Goal: Task Accomplishment & Management: Complete application form

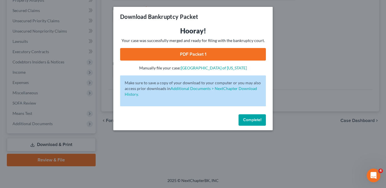
scroll to position [17, 0]
click at [273, 112] on div "Hooray! Your case was successfully merged and ready for filing with the bankrup…" at bounding box center [193, 68] width 160 height 85
click at [262, 122] on span "Complete!" at bounding box center [252, 119] width 18 height 5
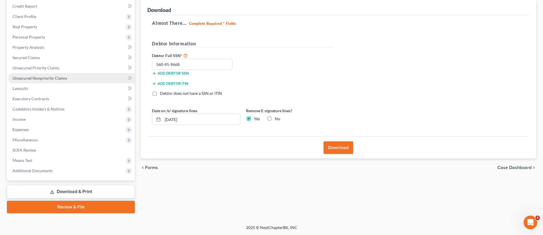
scroll to position [217, 0]
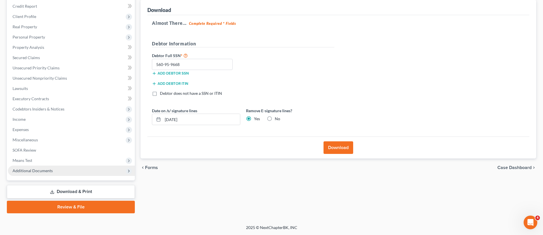
click at [53, 168] on span "Additional Documents" at bounding box center [33, 170] width 40 height 5
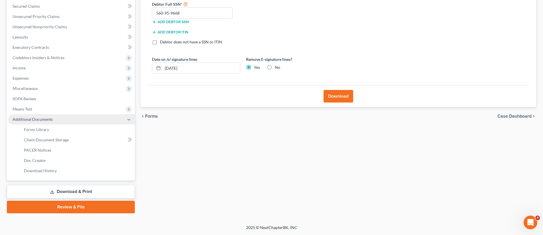
scroll to position [242, 0]
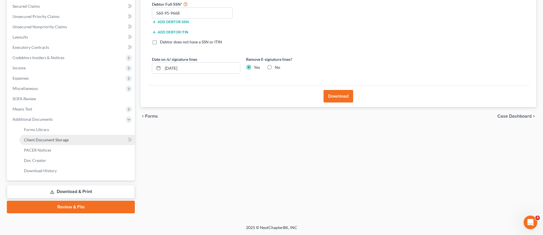
click at [57, 142] on span "Client Document Storage" at bounding box center [46, 139] width 45 height 5
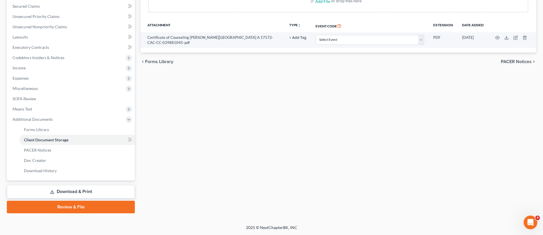
scroll to position [133, 0]
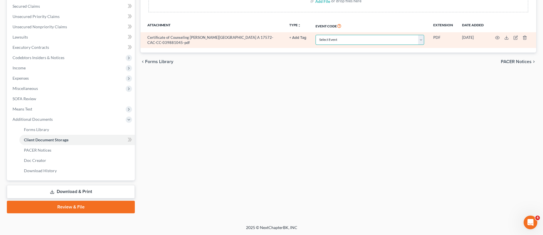
click at [368, 45] on select "Select Event 20 Largest Unsecured Creditors Affidavit re: NO Tax Returns Amende…" at bounding box center [369, 40] width 109 height 10
click at [361, 45] on select "Select Event 20 Largest Unsecured Creditors Affidavit re: NO Tax Returns Amende…" at bounding box center [369, 40] width 109 height 10
select select "5"
click at [315, 45] on select "Select Event 20 Largest Unsecured Creditors Affidavit re: NO Tax Returns Amende…" at bounding box center [369, 40] width 109 height 10
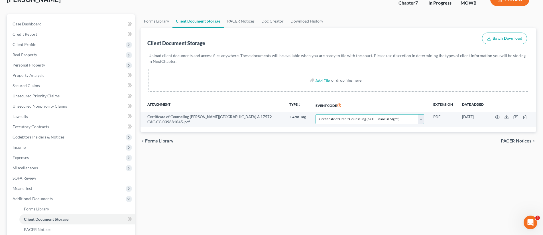
scroll to position [39, 0]
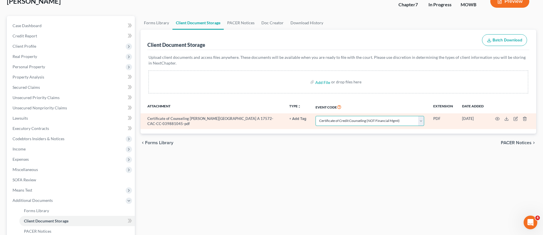
click at [346, 126] on select "Select Event 20 Largest Unsecured Creditors Affidavit re: NO Tax Returns Amende…" at bounding box center [369, 121] width 109 height 10
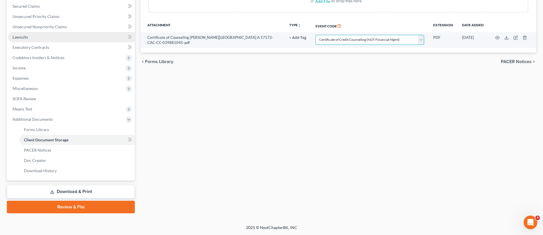
scroll to position [260, 0]
click at [86, 187] on link "Download & Print" at bounding box center [71, 191] width 128 height 13
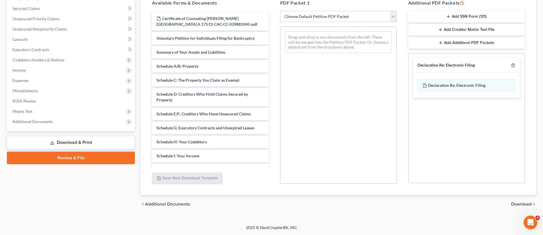
scroll to position [140, 0]
click at [340, 22] on select "Choose Default Petition PDF Packet Complete Bankruptcy Petition (all forms and …" at bounding box center [338, 16] width 117 height 11
click at [386, 23] on button "Add SSN Form (121)" at bounding box center [466, 17] width 117 height 12
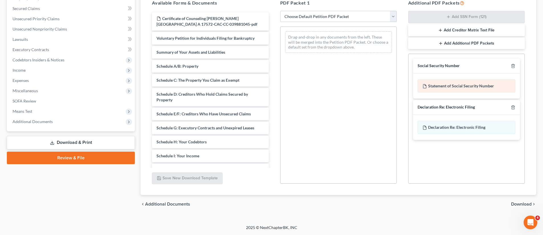
click at [386, 92] on div "Statement of Social Security Number" at bounding box center [467, 85] width 98 height 13
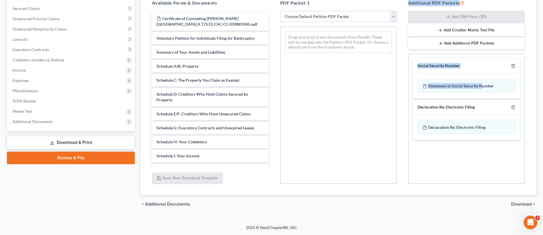
scroll to position [0, 0]
drag, startPoint x: 455, startPoint y: 122, endPoint x: 342, endPoint y: 100, distance: 115.2
click at [342, 100] on div "Available Forms & Documents Certificate of Counseling [PERSON_NAME] A 17572-CAC…" at bounding box center [338, 91] width 384 height 193
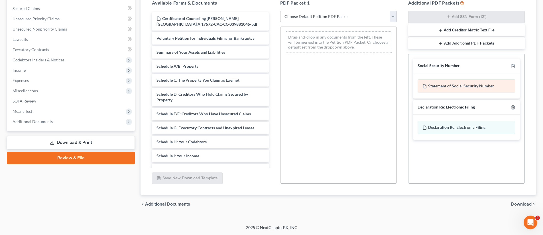
click at [386, 92] on div "Statement of Social Security Number" at bounding box center [467, 85] width 98 height 13
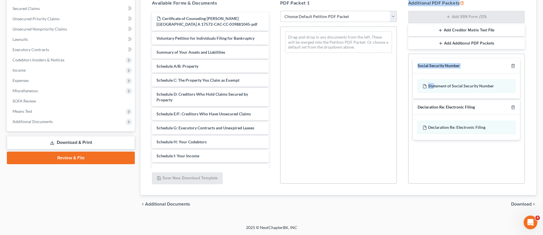
drag, startPoint x: 441, startPoint y: 147, endPoint x: 351, endPoint y: 113, distance: 97.2
click at [351, 113] on div "Available Forms & Documents Certificate of Counseling [PERSON_NAME] A 17572-CAC…" at bounding box center [338, 91] width 384 height 193
click at [351, 57] on div "Drag-and-drop in any documents from the left. These will be merged into the Pet…" at bounding box center [338, 42] width 116 height 30
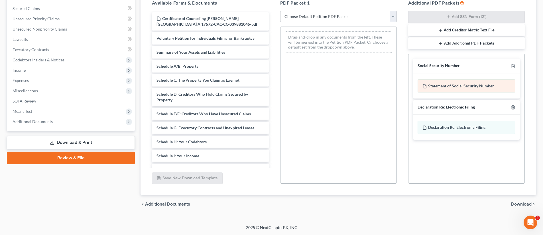
click at [386, 92] on div "Statement of Social Security Number" at bounding box center [467, 85] width 98 height 13
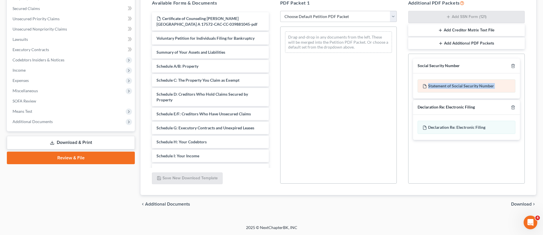
scroll to position [27, 0]
click at [386, 115] on div "Declaration Re: Electronic Filing" at bounding box center [466, 107] width 107 height 15
click at [386, 92] on div "Statement of Social Security Number" at bounding box center [467, 85] width 98 height 13
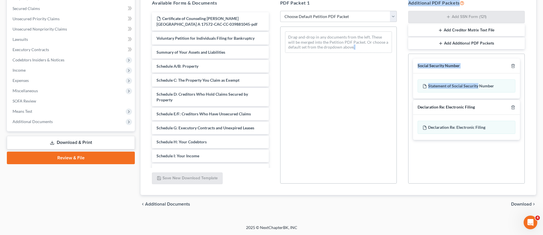
scroll to position [20, 0]
drag, startPoint x: 448, startPoint y: 124, endPoint x: 336, endPoint y: 102, distance: 114.1
click at [335, 102] on div "Available Forms & Documents Certificate of Counseling [PERSON_NAME] A 17572-CAC…" at bounding box center [338, 91] width 384 height 193
click at [386, 92] on div "Statement of Social Security Number" at bounding box center [467, 85] width 98 height 13
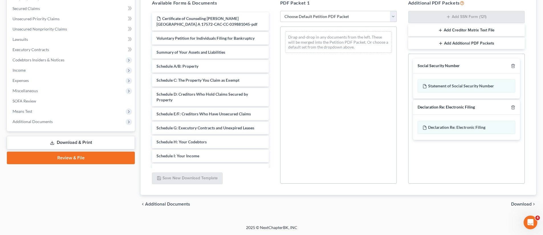
click at [353, 22] on select "Choose Default Petition PDF Packet Complete Bankruptcy Petition (all forms and …" at bounding box center [338, 16] width 117 height 11
click at [386, 92] on div "Statement of Social Security Number" at bounding box center [467, 85] width 98 height 13
drag, startPoint x: 450, startPoint y: 161, endPoint x: 346, endPoint y: 146, distance: 104.7
click at [346, 146] on div "Available Forms & Documents Certificate of Counseling [PERSON_NAME] A 17572-CAC…" at bounding box center [338, 91] width 384 height 193
click at [386, 92] on div "Statement of Social Security Number" at bounding box center [467, 85] width 98 height 13
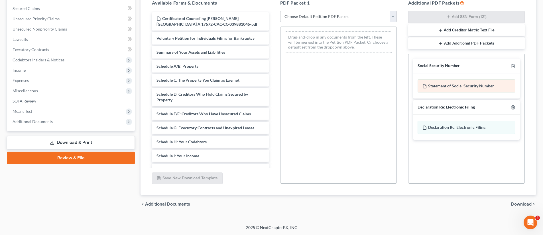
click at [386, 92] on div "Statement of Social Security Number" at bounding box center [467, 85] width 98 height 13
click at [386, 36] on button "Add Creditor Matrix Text File" at bounding box center [466, 30] width 117 height 12
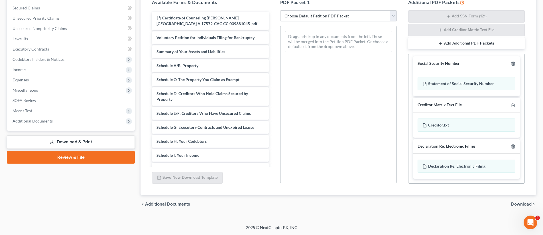
click at [386, 49] on button "Add Additional PDF Packets" at bounding box center [466, 43] width 117 height 12
click at [386, 131] on div "Creditor.txt" at bounding box center [467, 124] width 98 height 13
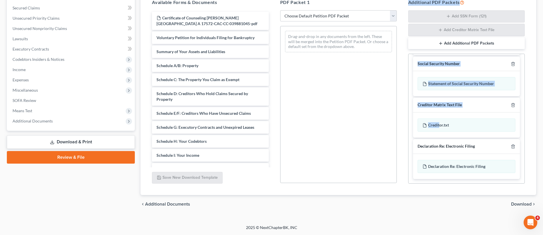
drag, startPoint x: 449, startPoint y: 142, endPoint x: 347, endPoint y: 106, distance: 108.0
click at [347, 106] on div "Available Forms & Documents Certificate of Counseling [PERSON_NAME] A 17572-CAC…" at bounding box center [338, 91] width 384 height 194
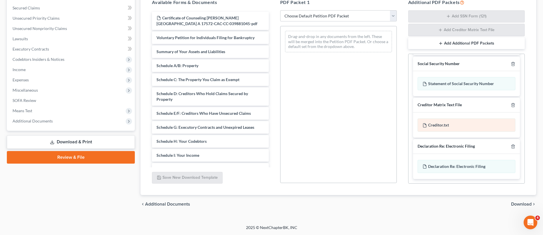
click at [386, 130] on div "Creditor.txt" at bounding box center [467, 124] width 98 height 13
click at [386, 131] on div "Creditor.txt" at bounding box center [467, 124] width 98 height 13
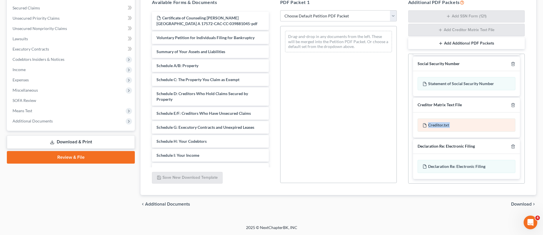
click at [386, 131] on div "Creditor.txt" at bounding box center [467, 124] width 98 height 13
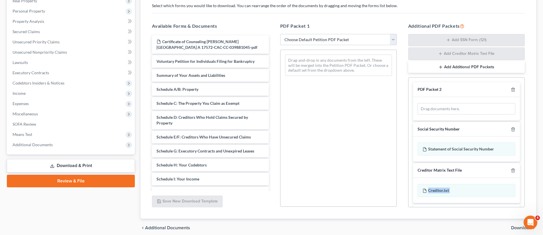
scroll to position [115, 0]
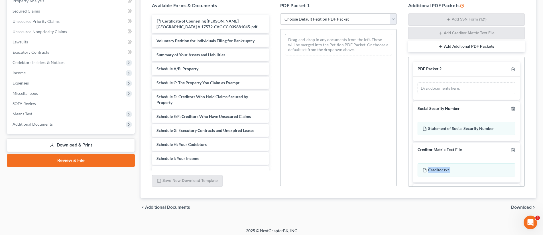
click at [357, 25] on select "Choose Default Petition PDF Packet Complete Bankruptcy Petition (all forms and …" at bounding box center [338, 18] width 117 height 11
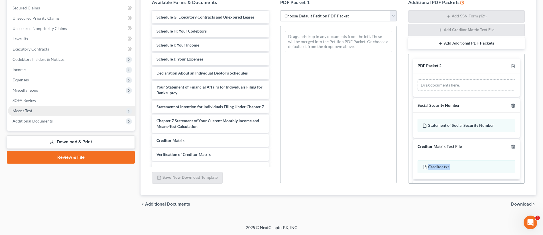
scroll to position [0, 0]
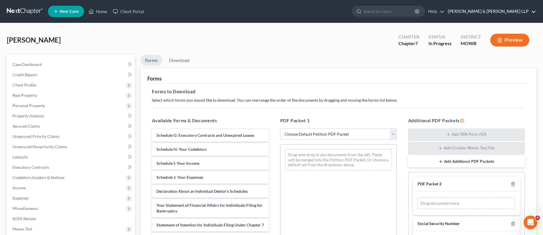
click at [386, 15] on link "[PERSON_NAME] & [PERSON_NAME] LLP" at bounding box center [490, 11] width 91 height 10
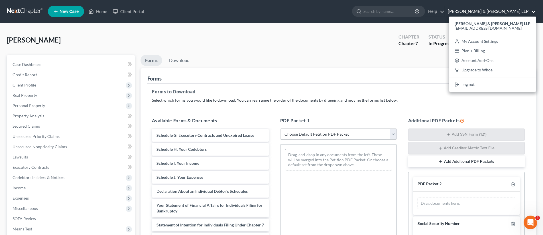
click at [386, 68] on ul "Forms Download" at bounding box center [339, 61] width 396 height 13
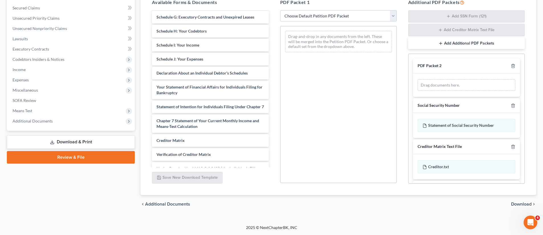
scroll to position [218, 0]
click at [53, 123] on span "Additional Documents" at bounding box center [33, 120] width 40 height 5
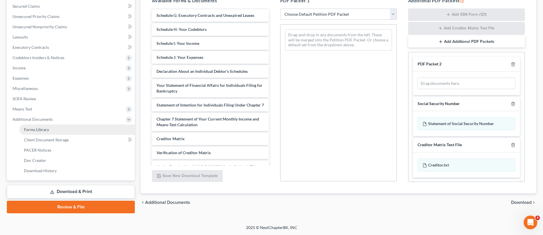
scroll to position [294, 0]
click at [78, 187] on link "Review & File" at bounding box center [71, 206] width 128 height 13
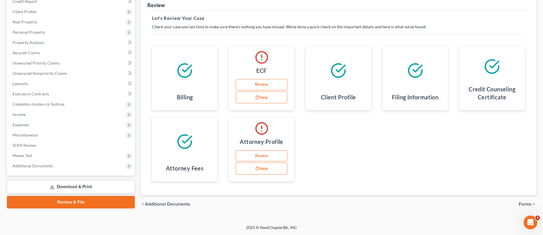
scroll to position [158, 0]
click at [278, 79] on link "Review" at bounding box center [262, 84] width 52 height 11
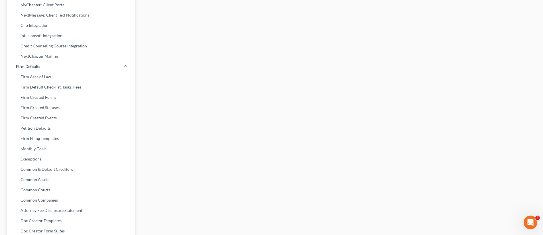
scroll to position [13, 0]
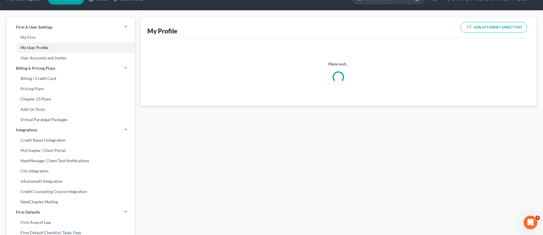
select select "4"
select select "attorney"
select select "0"
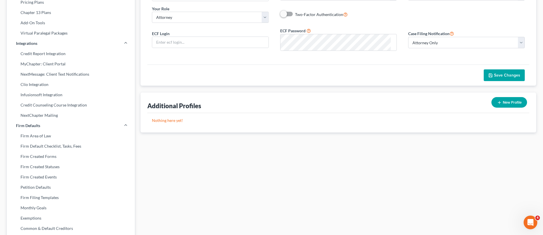
scroll to position [100, 0]
click at [234, 46] on input "text" at bounding box center [210, 41] width 116 height 11
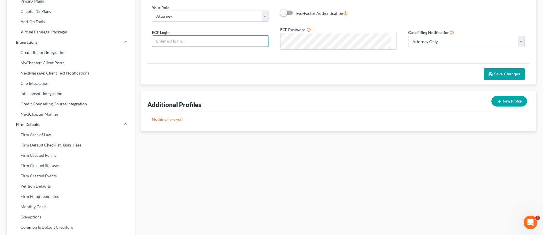
paste input "Dtdlaw100"
type input "Dtdlaw100"
click at [279, 50] on div "ECF Password" at bounding box center [338, 37] width 128 height 23
click at [386, 63] on div "First Name * [PERSON_NAME] Last Name * [PERSON_NAME] Email * [EMAIL_ADDRESS][DO…" at bounding box center [338, 7] width 382 height 113
click at [386, 47] on select "Select Attorney Only Attorney And Other Other Only" at bounding box center [466, 41] width 117 height 11
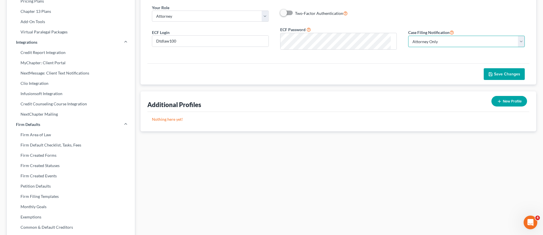
click at [386, 47] on select "Select Attorney Only Attorney And Other Other Only" at bounding box center [466, 41] width 117 height 11
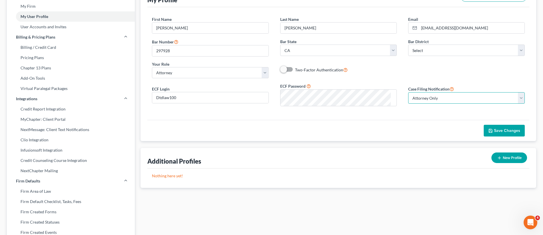
scroll to position [37, 0]
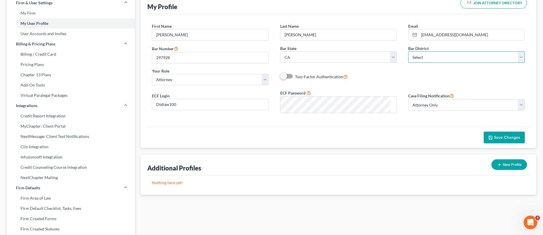
click at [386, 63] on select "Select [US_STATE] - [GEOGRAPHIC_DATA] [US_STATE] - [GEOGRAPHIC_DATA][US_STATE] …" at bounding box center [466, 56] width 117 height 11
select select "7"
click at [386, 63] on select "Select [US_STATE] - [GEOGRAPHIC_DATA] [US_STATE] - [GEOGRAPHIC_DATA][US_STATE] …" at bounding box center [466, 56] width 117 height 11
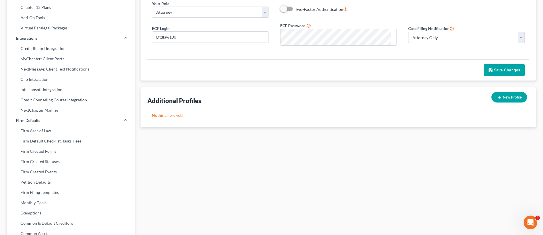
scroll to position [106, 0]
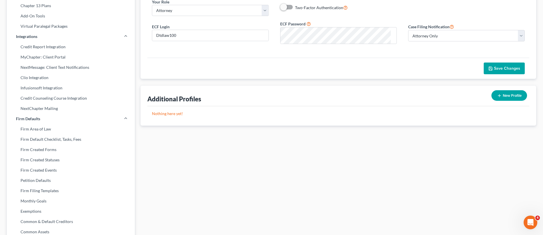
click at [386, 71] on span "Save Changes" at bounding box center [507, 68] width 26 height 5
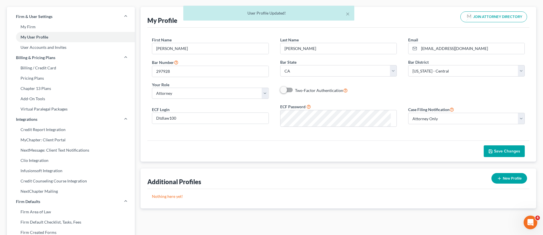
scroll to position [0, 0]
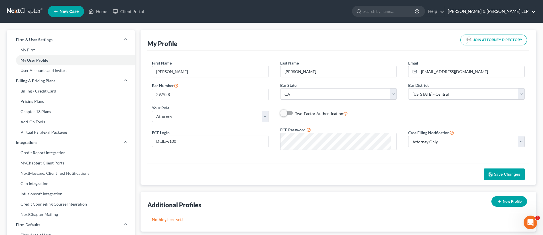
click at [386, 17] on link "[PERSON_NAME] & [PERSON_NAME] LLP" at bounding box center [490, 11] width 91 height 10
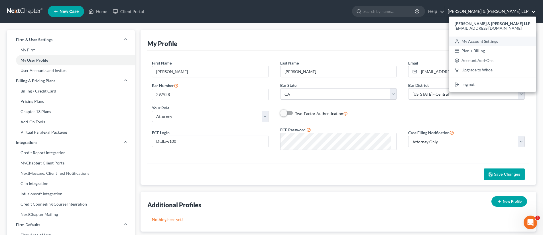
click at [386, 46] on link "My Account Settings" at bounding box center [492, 41] width 87 height 10
select select "7"
select select "24"
select select "4"
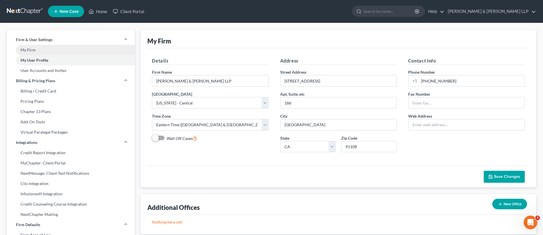
click at [48, 55] on link "My Firm" at bounding box center [71, 50] width 128 height 10
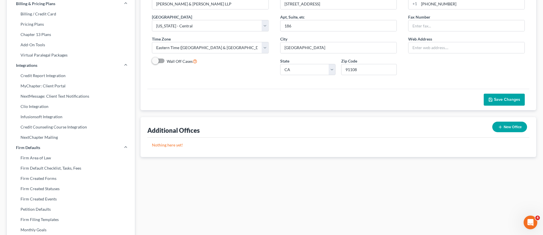
scroll to position [78, 0]
click at [259, 53] on select "Select [US_STATE] [GEOGRAPHIC_DATA]/ [GEOGRAPHIC_DATA] [GEOGRAPHIC_DATA]/ [GEOG…" at bounding box center [210, 46] width 117 height 11
select select "29"
click at [159, 53] on select "Select [US_STATE] [GEOGRAPHIC_DATA]/ [GEOGRAPHIC_DATA] [GEOGRAPHIC_DATA]/ [GEOG…" at bounding box center [210, 46] width 117 height 11
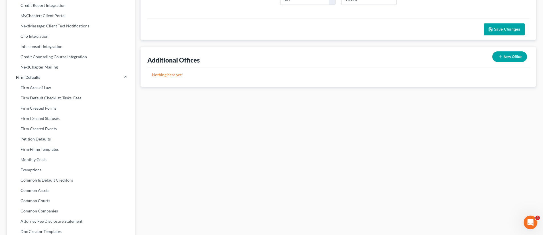
scroll to position [158, 0]
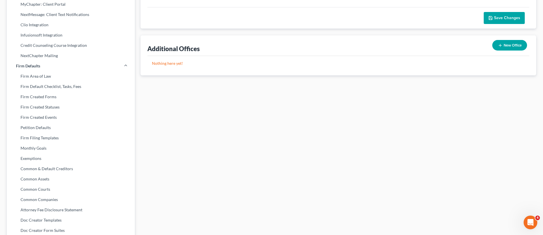
click at [386, 20] on span "Save Changes" at bounding box center [507, 17] width 26 height 5
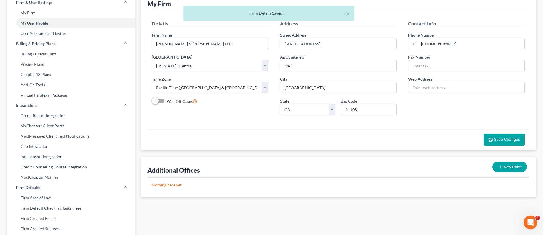
scroll to position [0, 0]
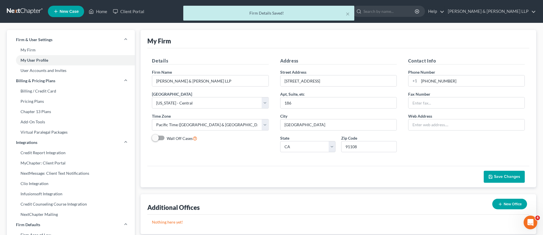
click at [386, 15] on div "× Firm Details Saved!" at bounding box center [268, 15] width 543 height 18
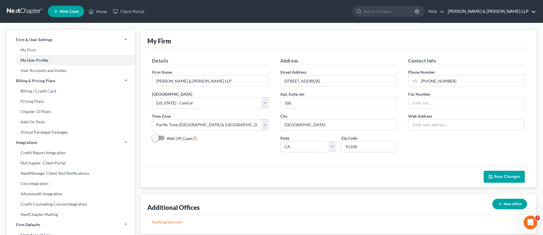
click at [386, 16] on link "[PERSON_NAME] & [PERSON_NAME] LLP" at bounding box center [490, 11] width 91 height 10
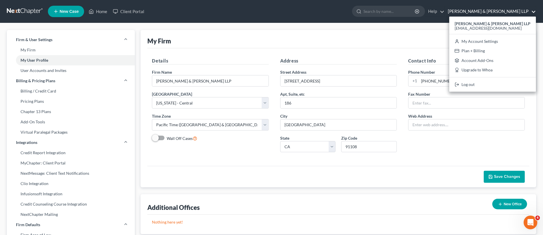
click at [386, 16] on link "[PERSON_NAME] & [PERSON_NAME] LLP" at bounding box center [490, 11] width 91 height 10
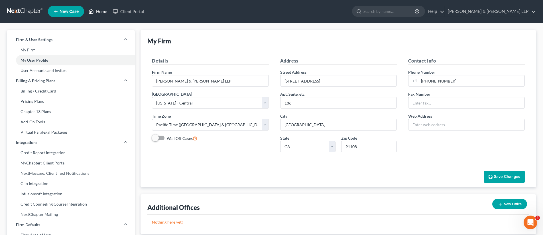
click at [110, 17] on link "Home" at bounding box center [98, 11] width 24 height 10
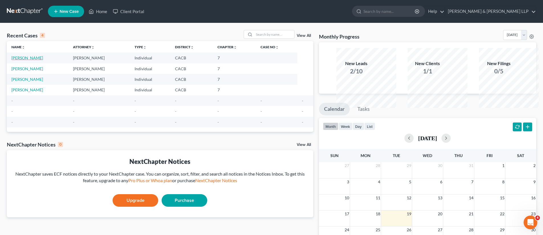
click at [23, 60] on link "[PERSON_NAME]" at bounding box center [27, 57] width 32 height 5
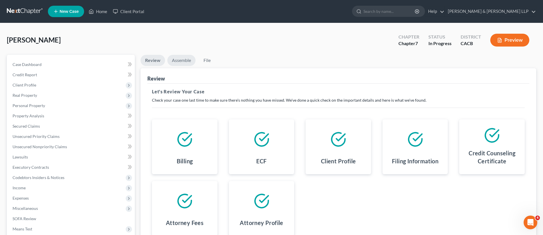
click at [196, 66] on link "Assemble" at bounding box center [181, 60] width 28 height 11
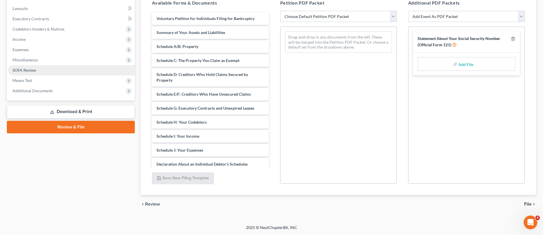
scroll to position [267, 0]
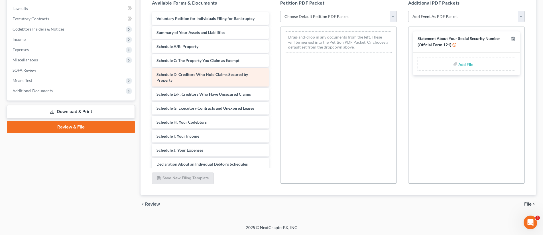
click at [239, 86] on div "Schedule D: Creditors Who Hold Claims Secured by Property" at bounding box center [210, 77] width 117 height 18
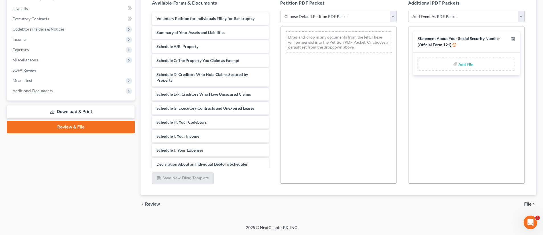
scroll to position [236, 0]
click at [53, 93] on span "Additional Documents" at bounding box center [33, 90] width 40 height 5
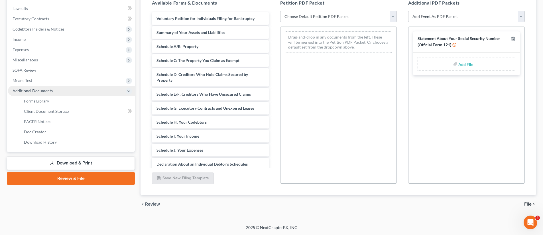
scroll to position [268, 0]
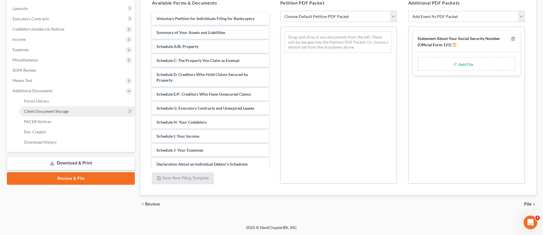
click at [56, 113] on span "Client Document Storage" at bounding box center [46, 111] width 45 height 5
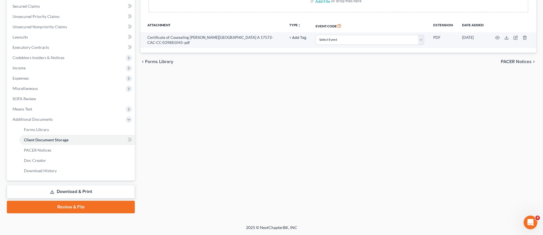
scroll to position [123, 0]
click at [346, 4] on div "or drop files here" at bounding box center [346, 1] width 30 height 6
click at [315, 6] on input "file" at bounding box center [322, 1] width 14 height 10
type input "C:\fakepath\Bankruptcy Petition Signature Page_exec.pdf"
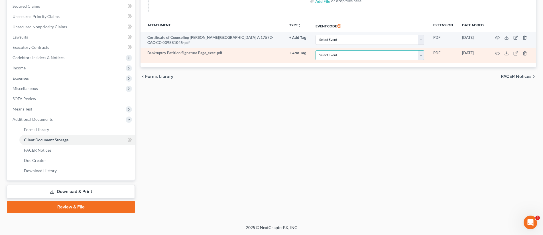
click at [363, 60] on select "Select Event Amended Chapter 11 Plan Amended Chapter 11 Small Business Plan Ame…" at bounding box center [369, 55] width 109 height 10
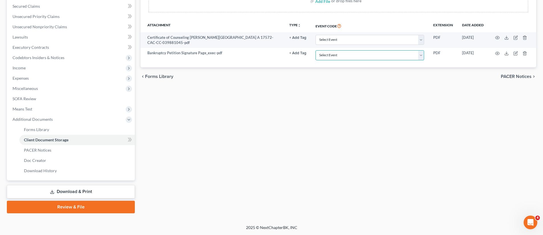
scroll to position [294, 0]
click at [81, 185] on link "Download & Print" at bounding box center [71, 191] width 128 height 13
click at [96, 185] on link "Download & Print" at bounding box center [71, 191] width 128 height 13
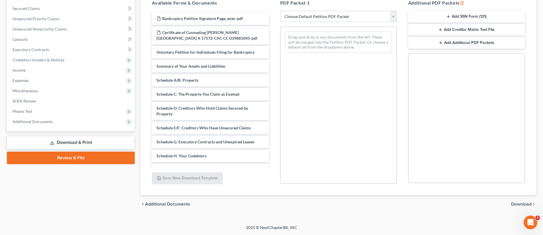
scroll to position [72, 0]
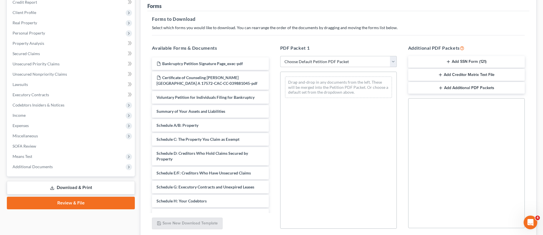
click at [352, 67] on select "Choose Default Petition PDF Packet Complete Bankruptcy Petition (all forms and …" at bounding box center [338, 61] width 117 height 11
select select "3"
click at [282, 67] on select "Choose Default Petition PDF Packet Complete Bankruptcy Petition (all forms and …" at bounding box center [338, 61] width 117 height 11
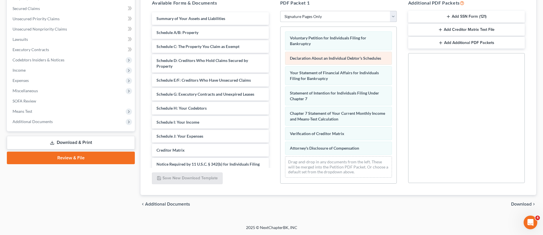
scroll to position [0, 0]
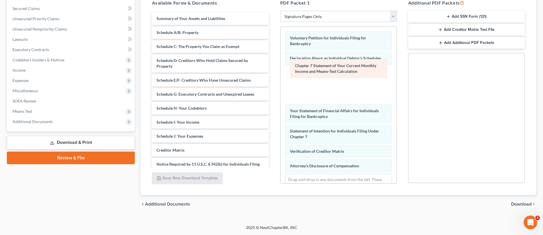
drag, startPoint x: 332, startPoint y: 146, endPoint x: 333, endPoint y: 60, distance: 85.8
click at [333, 60] on div "Chapter 7 Statement of Your Current Monthly Income and Means-Test Calculation V…" at bounding box center [338, 113] width 116 height 173
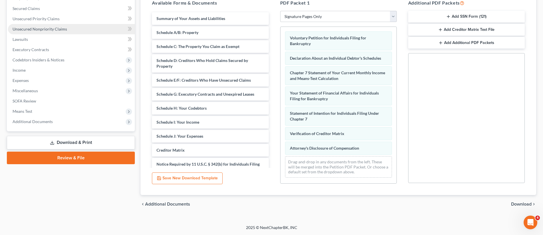
scroll to position [232, 0]
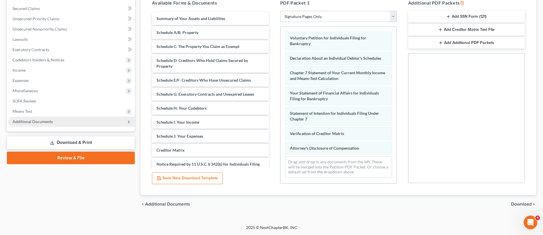
click at [41, 124] on span "Additional Documents" at bounding box center [33, 121] width 40 height 5
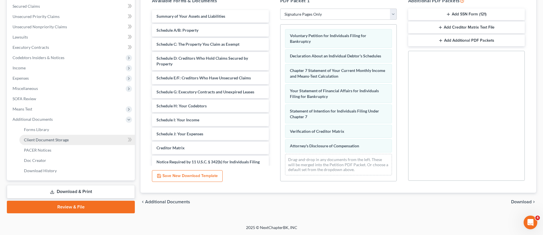
click at [53, 142] on span "Client Document Storage" at bounding box center [46, 139] width 45 height 5
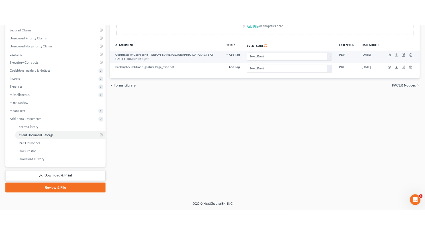
scroll to position [127, 0]
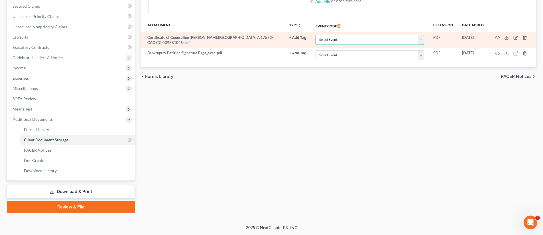
click at [355, 45] on select "Select Event Amended Chapter 11 Plan Amended Chapter 11 Small Business Plan Ame…" at bounding box center [369, 40] width 109 height 10
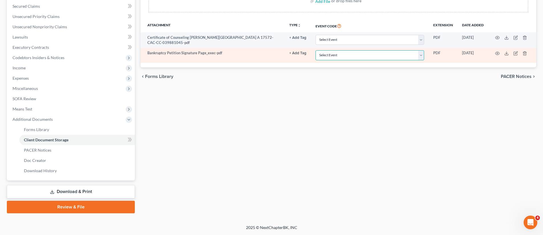
click at [365, 60] on select "Select Event Amended Chapter 11 Plan Amended Chapter 11 Small Business Plan Ame…" at bounding box center [369, 55] width 109 height 10
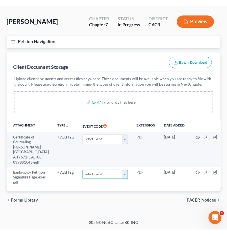
scroll to position [181, 0]
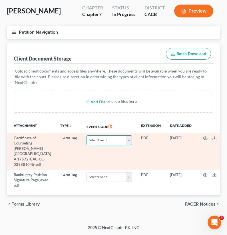
click at [132, 135] on select "Select Event Amended Chapter 11 Plan Amended Chapter 11 Small Business Plan Ame…" at bounding box center [108, 140] width 45 height 10
click at [127, 135] on select "Select Event Amended Chapter 11 Plan Amended Chapter 11 Small Business Plan Ame…" at bounding box center [108, 140] width 45 height 10
click at [125, 135] on select "Select Event Amended Chapter 11 Plan Amended Chapter 11 Small Business Plan Ame…" at bounding box center [108, 140] width 45 height 10
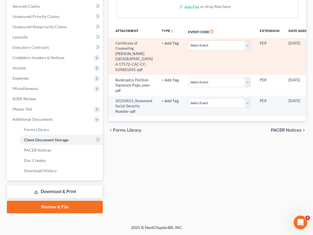
scroll to position [268, 0]
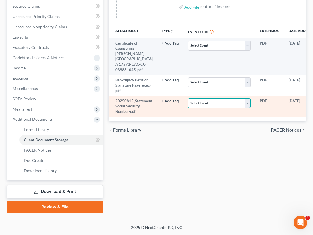
click at [251, 108] on select "Select Event Amended Chapter 11 Plan Amended Chapter 11 Small Business Plan Ame…" at bounding box center [219, 103] width 63 height 10
select select "31"
click at [226, 107] on select "Select Event Amended Chapter 11 Plan Amended Chapter 11 Small Business Plan Ame…" at bounding box center [219, 103] width 63 height 10
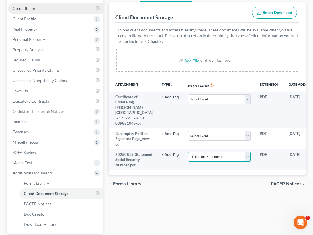
scroll to position [77, 0]
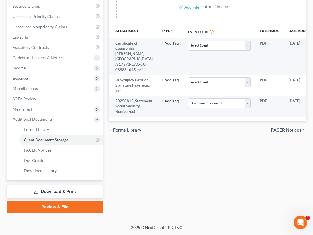
select select "31"
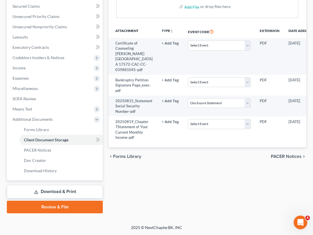
scroll to position [287, 0]
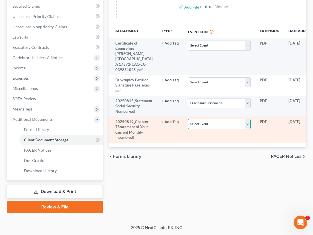
click at [251, 129] on select "Select Event Amended Chapter 11 Plan Amended Chapter 11 Small Business Plan Ame…" at bounding box center [219, 124] width 63 height 10
select select "55"
click at [226, 120] on select "Select Event Amended Chapter 11 Plan Amended Chapter 11 Small Business Plan Ame…" at bounding box center [219, 124] width 63 height 10
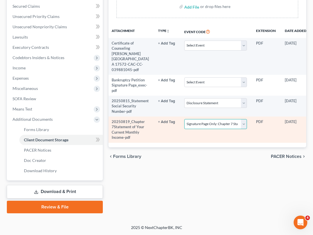
scroll to position [251, 0]
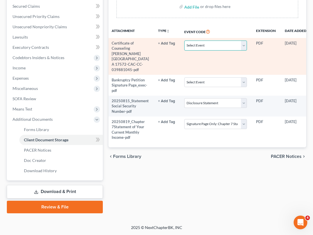
click at [247, 50] on select "Select Event Amended Chapter 11 Plan Amended Chapter 11 Small Business Plan Ame…" at bounding box center [215, 45] width 63 height 10
select select "10"
click at [222, 45] on select "Select Event Amended Chapter 11 Plan Amended Chapter 11 Small Business Plan Ame…" at bounding box center [215, 45] width 63 height 10
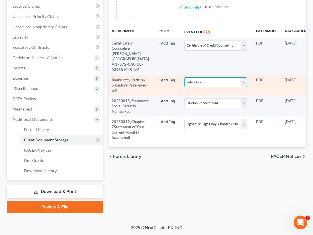
click at [247, 87] on select "Select Event Amended Chapter 11 Plan Amended Chapter 11 Small Business Plan Ame…" at bounding box center [215, 82] width 63 height 10
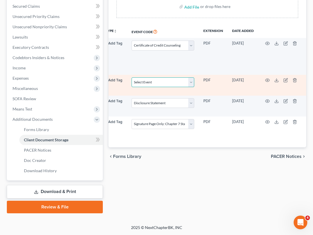
scroll to position [0, 144]
click at [295, 81] on line "button" at bounding box center [295, 80] width 0 height 1
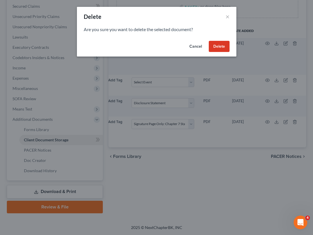
click at [230, 52] on button "Delete" at bounding box center [219, 46] width 21 height 11
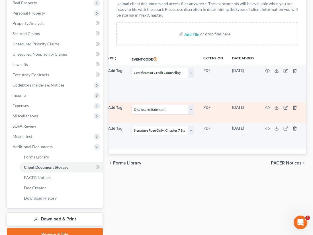
scroll to position [102, 0]
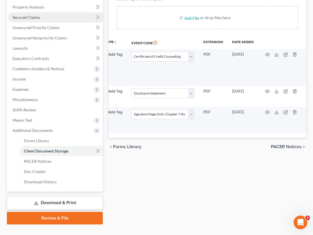
select select "10"
select select "31"
select select "55"
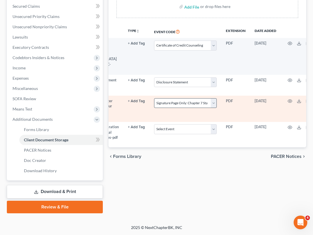
scroll to position [255, 0]
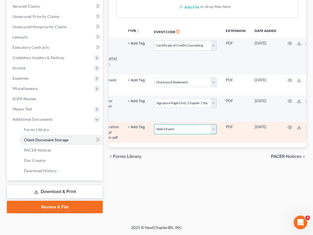
click at [217, 134] on select "Select Event Amended Chapter 11 Plan Amended Chapter 11 Small Business Plan Ame…" at bounding box center [185, 129] width 63 height 10
select select "56"
click at [193, 134] on select "Select Event Amended Chapter 11 Plan Amended Chapter 11 Small Business Plan Ame…" at bounding box center [185, 129] width 63 height 10
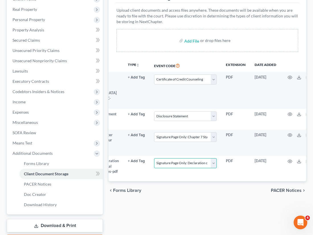
scroll to position [98, 0]
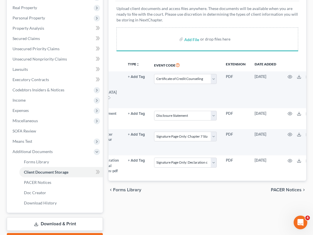
select select "10"
select select "31"
select select "55"
select select "56"
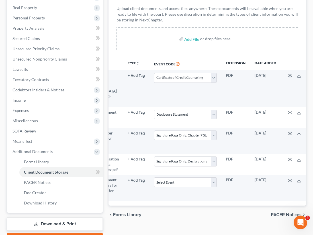
click at [151, 50] on div "Add File or drop files here" at bounding box center [208, 38] width 182 height 23
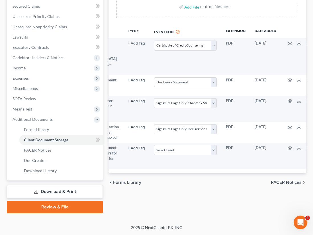
scroll to position [325, 0]
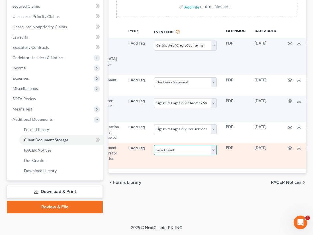
click at [217, 145] on select "Select Event Amended Chapter 11 Plan Amended Chapter 11 Small Business Plan Ame…" at bounding box center [185, 150] width 63 height 10
select select "57"
click at [193, 145] on select "Select Event Amended Chapter 11 Plan Amended Chapter 11 Small Business Plan Ame…" at bounding box center [185, 150] width 63 height 10
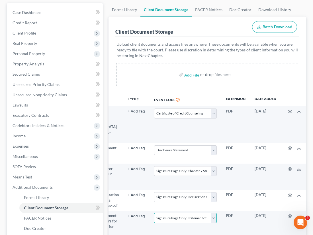
scroll to position [127, 0]
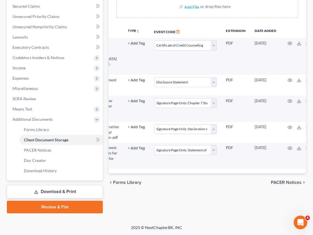
select select "10"
select select "31"
select select "55"
select select "56"
select select "57"
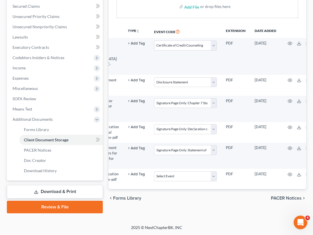
scroll to position [337, 0]
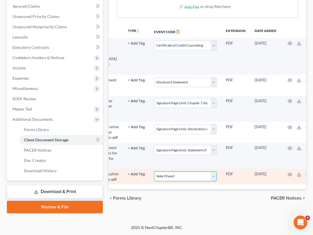
click at [217, 171] on select "Select Event Amended Chapter 11 Plan Amended Chapter 11 Small Business Plan Ame…" at bounding box center [185, 176] width 63 height 10
select select "59"
click at [193, 171] on select "Select Event Amended Chapter 11 Plan Amended Chapter 11 Small Business Plan Ame…" at bounding box center [185, 176] width 63 height 10
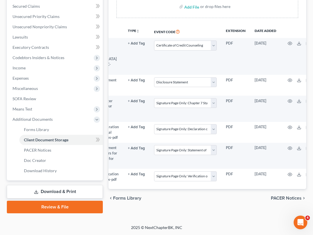
select select "10"
select select "31"
select select "55"
select select "56"
select select "57"
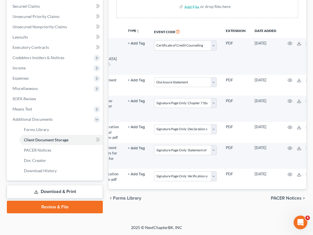
select select "59"
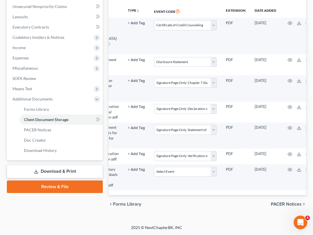
scroll to position [343, 0]
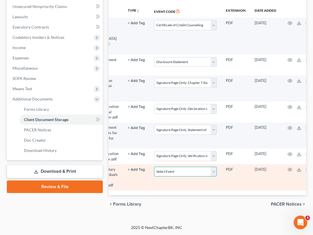
click at [217, 174] on select "Select Event Amended Chapter 11 Plan Amended Chapter 11 Small Business Plan Ame…" at bounding box center [185, 171] width 63 height 10
select select "60"
click at [193, 166] on select "Select Event Amended Chapter 11 Plan Amended Chapter 11 Small Business Plan Ame…" at bounding box center [185, 171] width 63 height 10
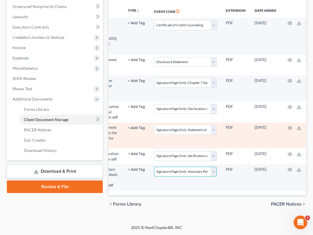
scroll to position [365, 0]
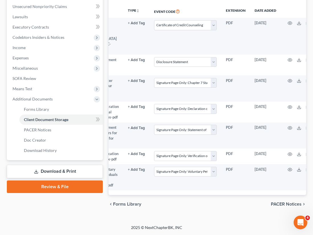
click at [77, 164] on link "Download & Print" at bounding box center [55, 170] width 96 height 13
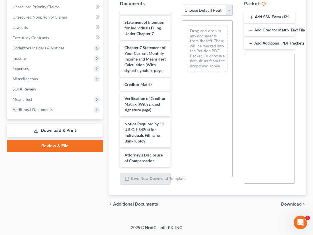
scroll to position [211, 0]
click at [249, 46] on icon "button" at bounding box center [251, 43] width 5 height 5
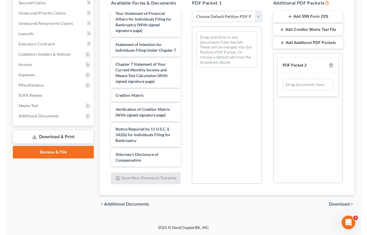
scroll to position [737, 0]
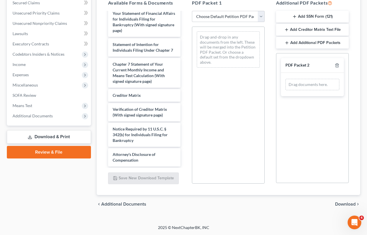
click at [364, 122] on div "[PERSON_NAME] Upgraded Chapter Chapter 7 Status In Progress District CACB Previ…" at bounding box center [183, 62] width 367 height 324
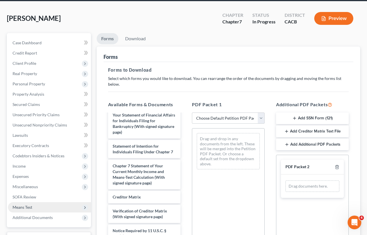
scroll to position [24, 0]
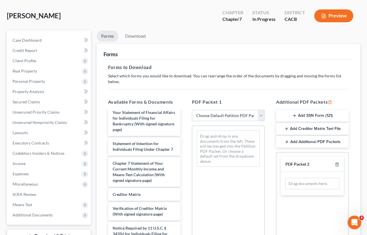
click at [113, 42] on link "Forms" at bounding box center [108, 35] width 22 height 11
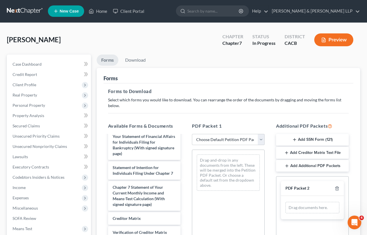
scroll to position [0, 0]
click at [284, 47] on div "CACB" at bounding box center [294, 43] width 21 height 7
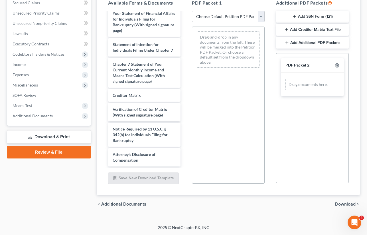
scroll to position [132, 0]
click at [292, 19] on icon "button" at bounding box center [294, 16] width 5 height 5
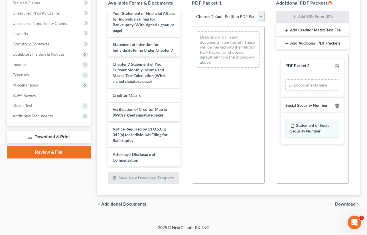
click at [249, 22] on select "Choose Default Petition PDF Packet Complete Bankruptcy Petition (all forms and …" at bounding box center [228, 16] width 73 height 11
click at [309, 36] on button "Add Creditor Matrix Text File" at bounding box center [312, 30] width 73 height 12
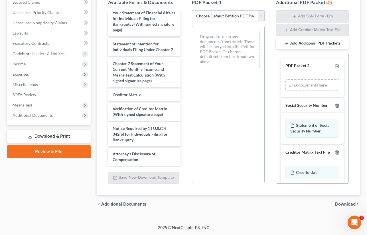
click at [312, 49] on button "Add Additional PDF Packets" at bounding box center [312, 43] width 73 height 12
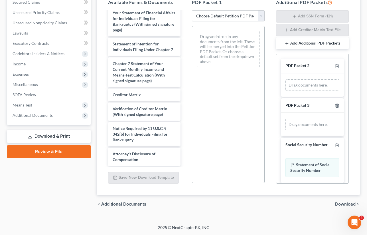
click at [277, 49] on button "Add Additional PDF Packets" at bounding box center [312, 43] width 73 height 12
click at [278, 49] on button "Add Additional PDF Packets" at bounding box center [312, 43] width 73 height 12
click at [284, 49] on button "Add Additional PDF Packets" at bounding box center [312, 43] width 73 height 12
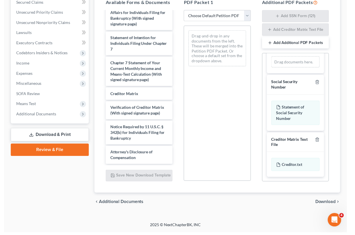
scroll to position [476, 0]
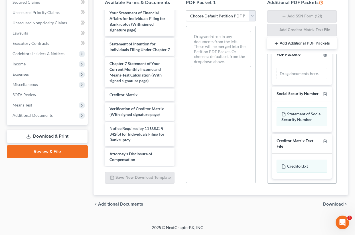
click at [124, 187] on span "Additional Documents" at bounding box center [120, 203] width 45 height 5
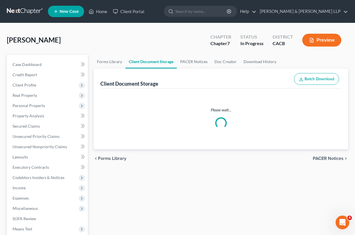
select select "10"
select select "31"
select select "55"
select select "56"
select select "57"
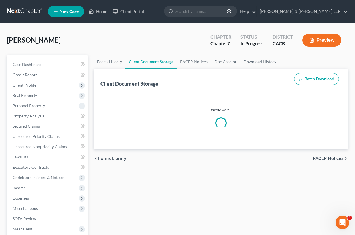
select select "59"
select select "60"
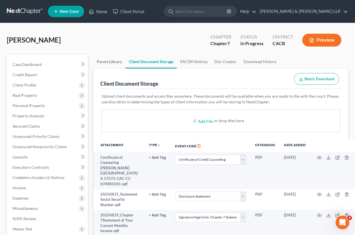
click at [125, 68] on link "Forms Library" at bounding box center [109, 62] width 32 height 14
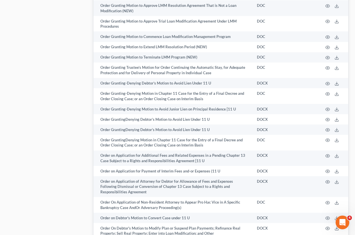
scroll to position [2526, 0]
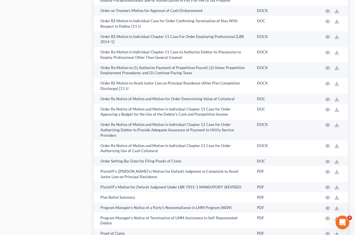
scroll to position [2852, 0]
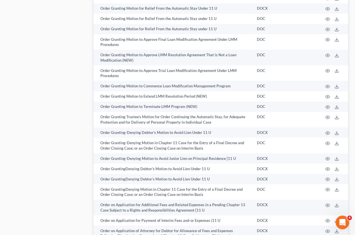
scroll to position [2452, 0]
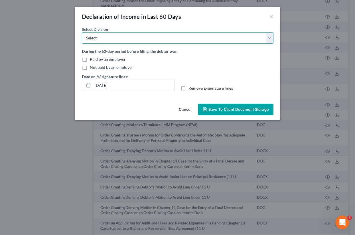
click at [266, 44] on select "Select [GEOGRAPHIC_DATA] [GEOGRAPHIC_DATA] [GEOGRAPHIC_DATA][PERSON_NAME] [GEOG…" at bounding box center [178, 37] width 192 height 11
select select "0"
click at [82, 44] on select "Select [GEOGRAPHIC_DATA] [GEOGRAPHIC_DATA] [GEOGRAPHIC_DATA][PERSON_NAME] [GEOG…" at bounding box center [178, 37] width 192 height 11
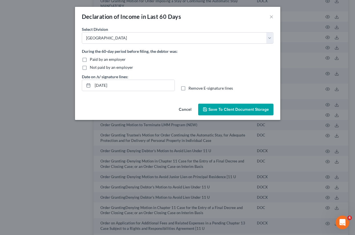
click at [90, 70] on span "Not paid by an employer" at bounding box center [111, 67] width 43 height 5
click at [92, 68] on input "Not paid by an employer" at bounding box center [94, 66] width 4 height 4
checkbox input "true"
click at [188, 91] on label "Remove E-signature lines" at bounding box center [210, 88] width 44 height 6
click at [191, 89] on input "Remove E-signature lines" at bounding box center [193, 87] width 4 height 4
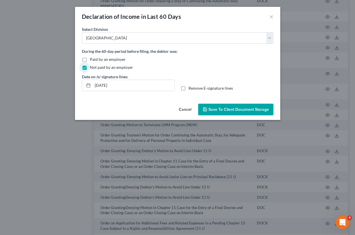
checkbox input "true"
click at [269, 112] on span "Save to Client Document Storage" at bounding box center [238, 109] width 60 height 5
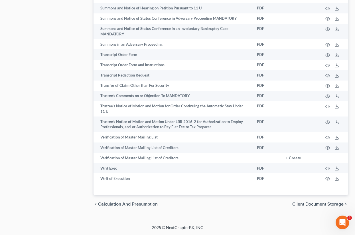
scroll to position [7626, 0]
click at [296, 187] on span "Client Document Storage" at bounding box center [317, 203] width 51 height 5
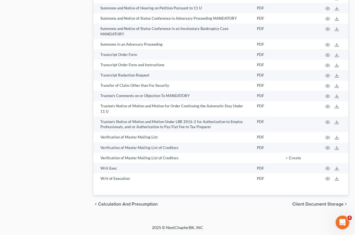
select select "10"
select select "31"
select select "55"
select select "56"
select select "57"
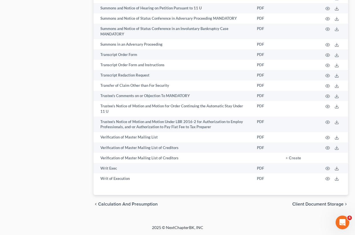
select select "59"
select select "60"
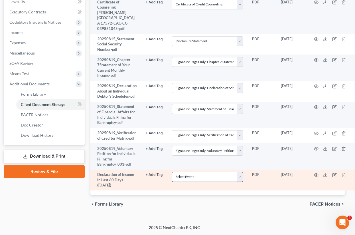
scroll to position [377, 89]
click at [323, 172] on icon at bounding box center [325, 174] width 5 height 5
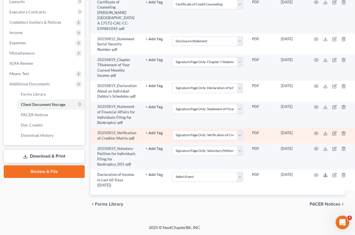
scroll to position [348, 89]
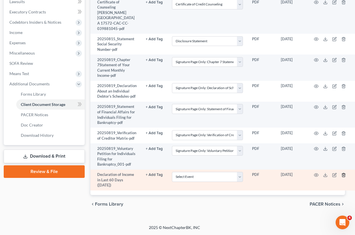
click at [341, 177] on icon "button" at bounding box center [343, 174] width 5 height 5
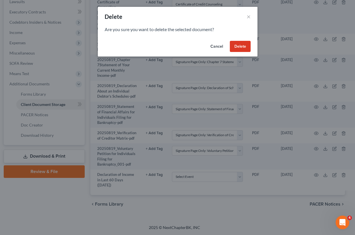
click at [251, 52] on button "Delete" at bounding box center [240, 46] width 21 height 11
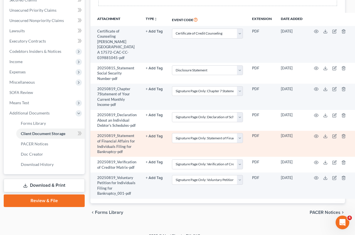
scroll to position [124, 89]
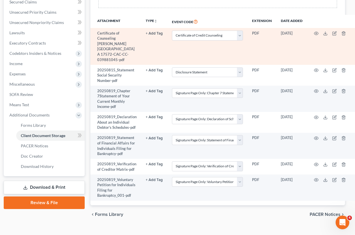
select select "10"
select select "31"
select select "55"
select select "56"
select select "57"
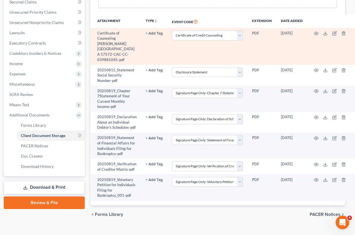
select select "59"
select select "60"
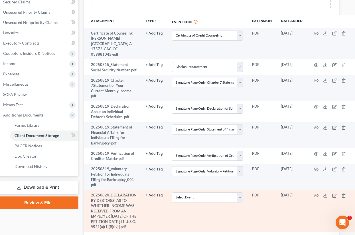
scroll to position [347, 89]
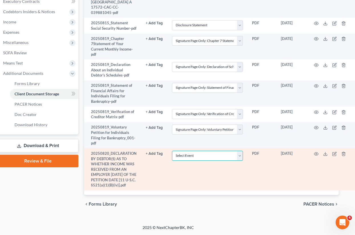
click at [178, 160] on select "Select Event Amended Chapter 11 Plan Amended Chapter 11 Small Business Plan Ame…" at bounding box center [207, 155] width 71 height 10
select select "30"
click at [172, 160] on select "Select Event Amended Chapter 11 Plan Amended Chapter 11 Small Business Plan Ame…" at bounding box center [207, 155] width 71 height 10
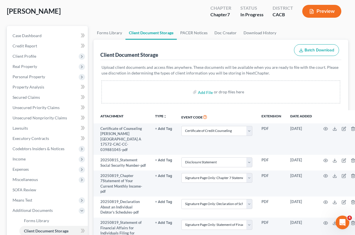
scroll to position [29, 0]
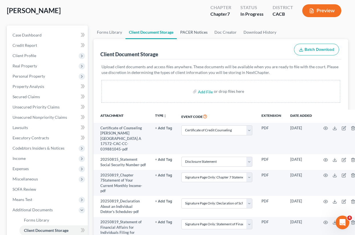
click at [211, 39] on link "PACER Notices" at bounding box center [194, 32] width 34 height 14
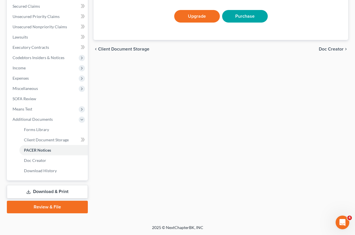
scroll to position [330, 0]
click at [58, 187] on link "Review & File" at bounding box center [47, 206] width 81 height 13
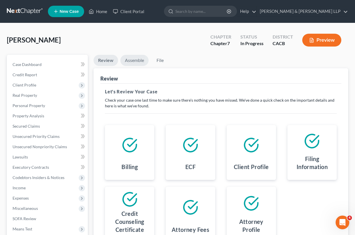
click at [148, 66] on link "Assemble" at bounding box center [134, 60] width 28 height 11
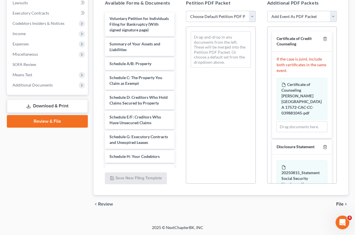
scroll to position [209, 0]
click at [215, 22] on select "Choose Default Petition PDF Packet Complete Bankruptcy Petition (all forms and …" at bounding box center [221, 16] width 70 height 11
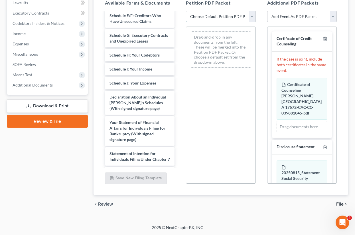
scroll to position [0, 0]
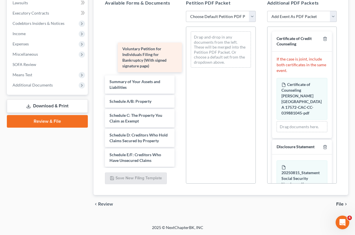
drag, startPoint x: 150, startPoint y: 68, endPoint x: 156, endPoint y: 64, distance: 7.0
click at [155, 64] on div "Voluntary Petition for Individuals Filing for Bankruptcy (With signed signature…" at bounding box center [139, 213] width 79 height 402
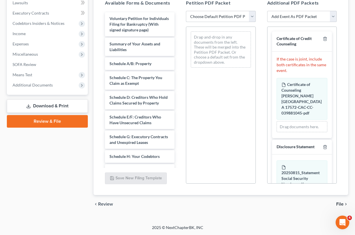
click at [200, 22] on select "Choose Default Petition PDF Packet Complete Bankruptcy Petition (all forms and …" at bounding box center [221, 16] width 70 height 11
select select "0"
click at [188, 22] on select "Choose Default Petition PDF Packet Complete Bankruptcy Petition (all forms and …" at bounding box center [221, 16] width 70 height 11
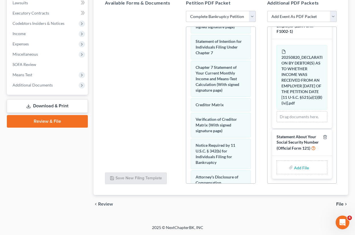
scroll to position [396, 0]
click at [323, 12] on icon "button" at bounding box center [324, 11] width 3 height 4
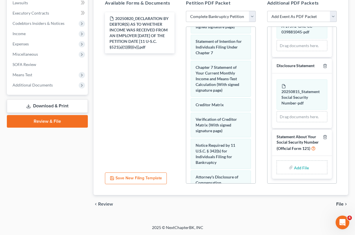
scroll to position [418, 0]
click at [323, 135] on icon "button" at bounding box center [325, 137] width 5 height 5
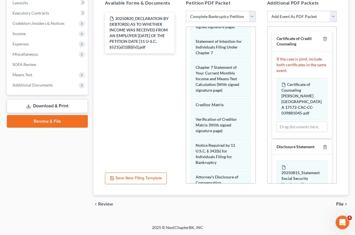
scroll to position [256, 0]
click at [308, 22] on select "Add Event As PDF Packet Amended Chapter 11 Plan Amended Chapter 11 Small Busine…" at bounding box center [302, 16] width 70 height 11
click at [267, 22] on select "Add Event As PDF Packet Amended Chapter 11 Plan Amended Chapter 11 Small Busine…" at bounding box center [302, 16] width 70 height 11
click at [336, 187] on span "File" at bounding box center [339, 203] width 7 height 5
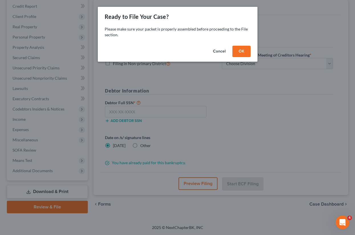
scroll to position [245, 0]
click at [251, 57] on button "OK" at bounding box center [241, 51] width 18 height 11
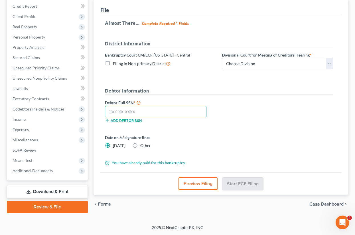
click at [172, 106] on input "text" at bounding box center [155, 111] width 101 height 11
type input "560-95-9668"
click at [197, 177] on button "Preview Filing" at bounding box center [197, 183] width 39 height 13
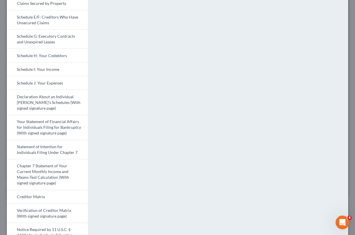
scroll to position [97, 0]
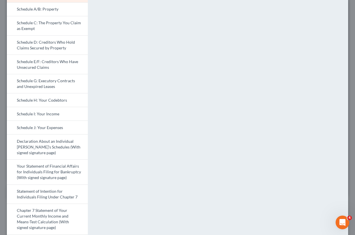
scroll to position [78, 0]
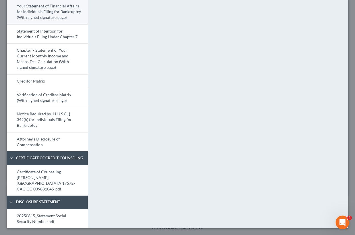
click at [53, 24] on link "Your Statement of Financial Affairs for Individuals Filing for Bankruptcy (With…" at bounding box center [47, 11] width 81 height 25
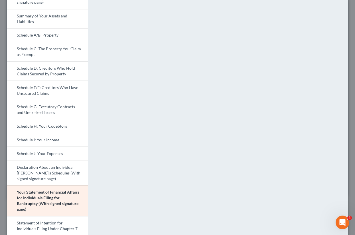
scroll to position [0, 0]
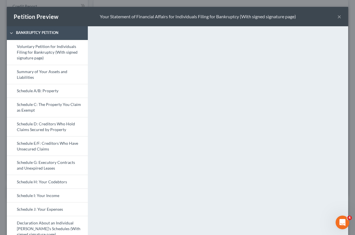
click at [337, 20] on button "×" at bounding box center [339, 16] width 4 height 7
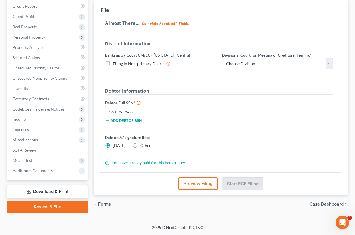
scroll to position [132, 0]
click at [283, 69] on select "Choose Division [GEOGRAPHIC_DATA][PERSON_NAME] [GEOGRAPHIC_DATA] [GEOGRAPHIC_DA…" at bounding box center [277, 63] width 111 height 11
select select "1"
click at [223, 69] on select "Choose Division [GEOGRAPHIC_DATA][PERSON_NAME] [GEOGRAPHIC_DATA] [GEOGRAPHIC_DA…" at bounding box center [277, 63] width 111 height 11
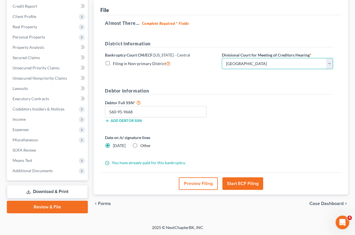
scroll to position [245, 0]
click at [263, 177] on button "Start ECF Filing" at bounding box center [242, 183] width 41 height 13
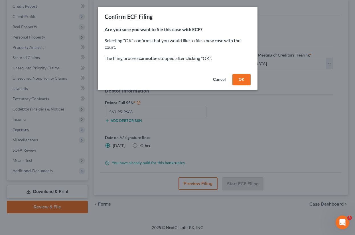
click at [251, 85] on button "OK" at bounding box center [241, 79] width 18 height 11
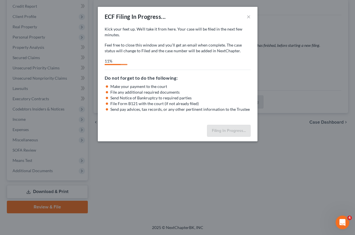
select select "1"
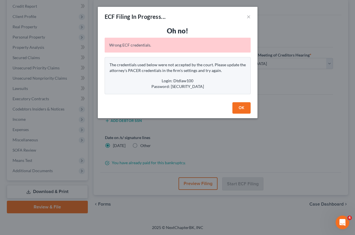
click at [251, 113] on button "OK" at bounding box center [241, 107] width 18 height 11
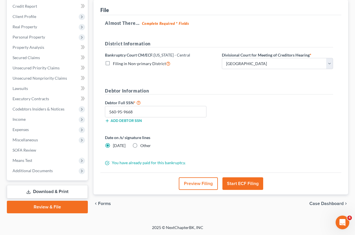
click at [263, 177] on button "Start ECF Filing" at bounding box center [242, 183] width 41 height 13
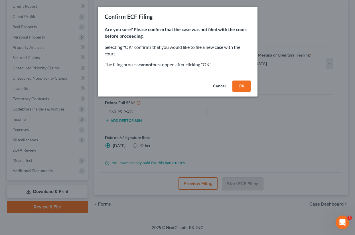
click at [251, 92] on button "OK" at bounding box center [241, 85] width 18 height 11
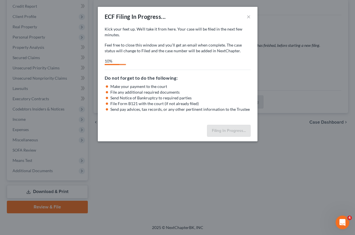
select select "1"
